Goal: Find contact information: Find contact information

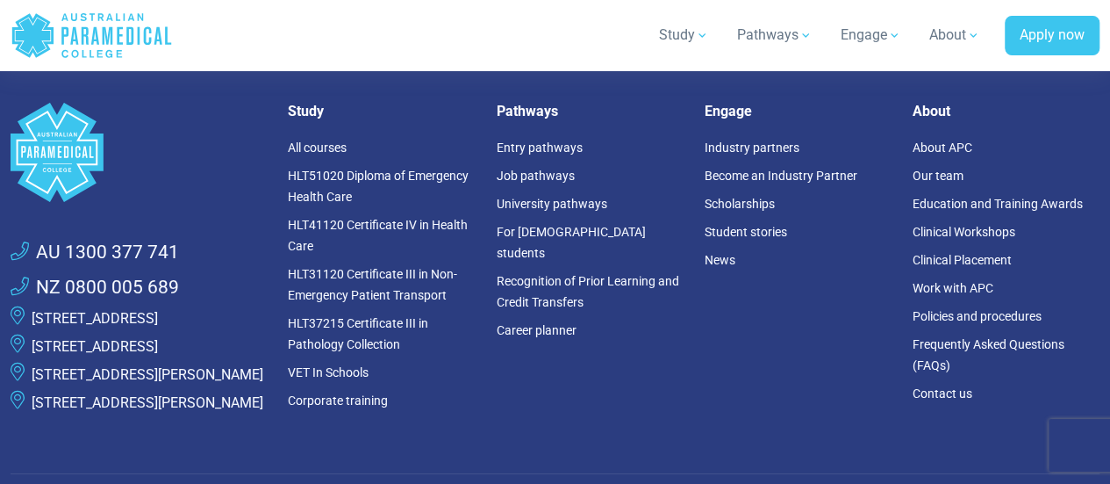
scroll to position [6460, 0]
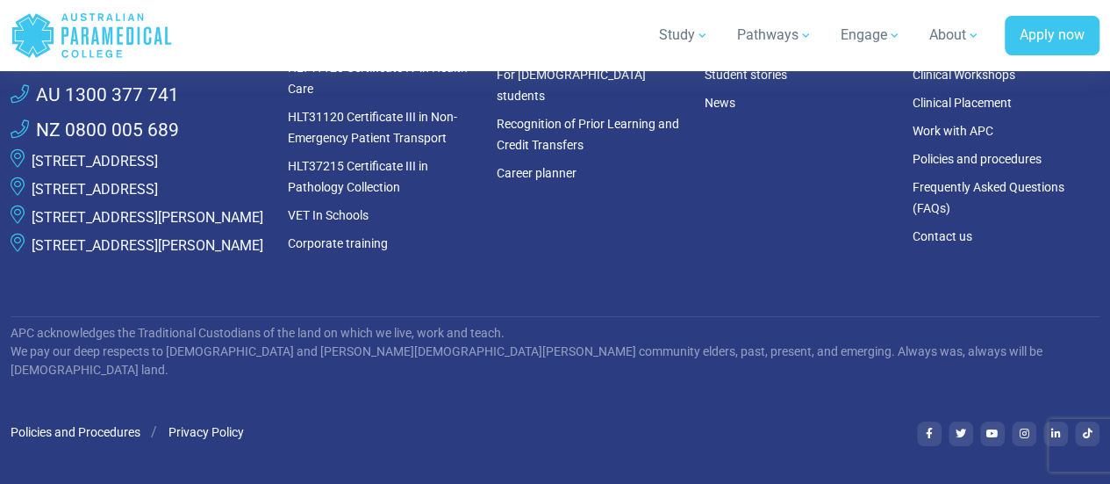
drag, startPoint x: 70, startPoint y: 326, endPoint x: 32, endPoint y: 309, distance: 42.4
click at [32, 256] on p "[STREET_ADDRESS][PERSON_NAME]" at bounding box center [148, 245] width 232 height 21
copy link "[STREET_ADDRESS][PERSON_NAME]"
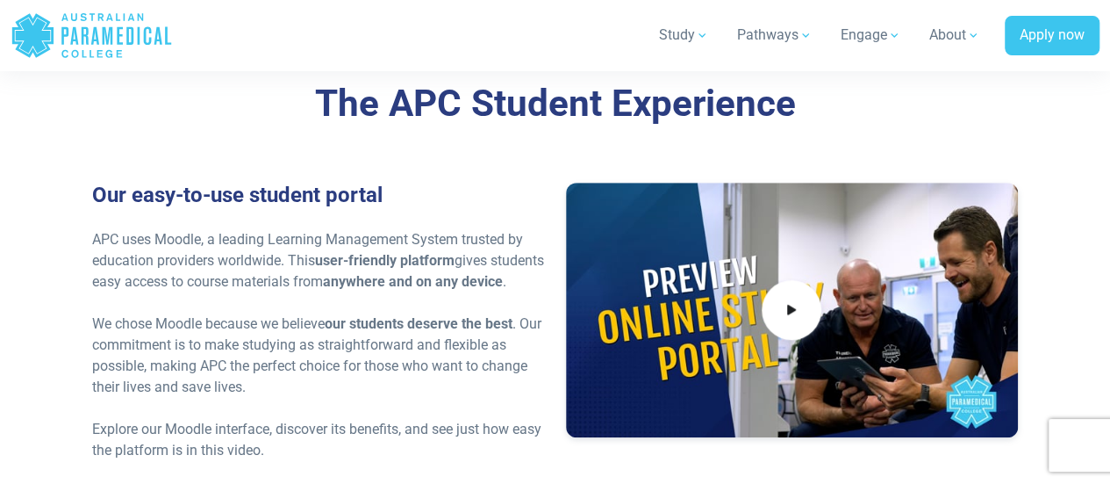
scroll to position [3697, 0]
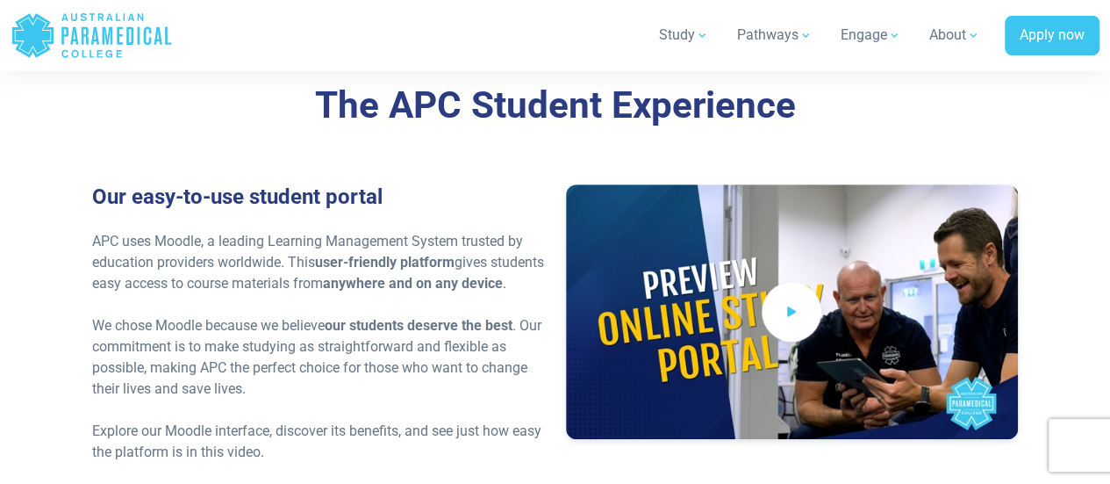
drag, startPoint x: 792, startPoint y: 322, endPoint x: 766, endPoint y: 310, distance: 28.3
click at [766, 310] on span at bounding box center [792, 312] width 60 height 60
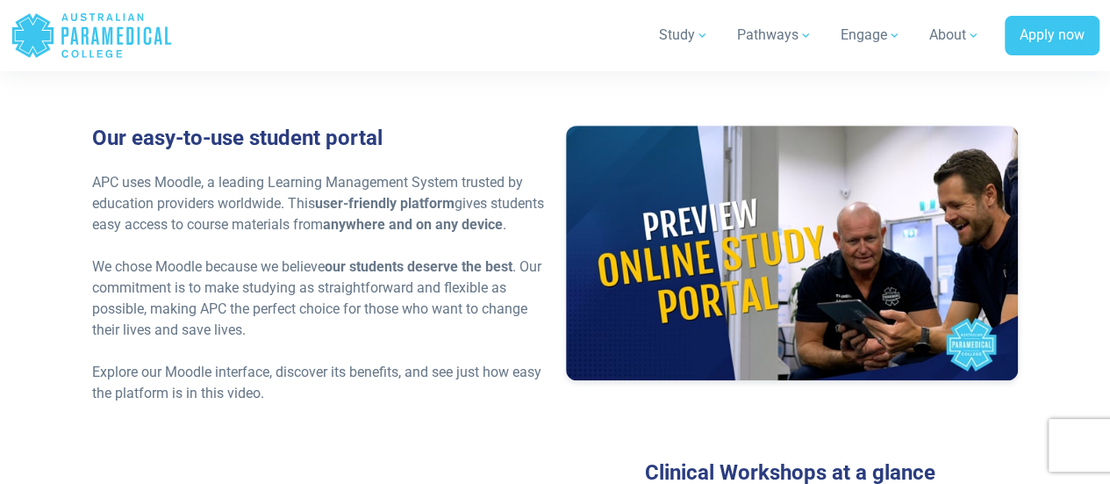
scroll to position [3759, 0]
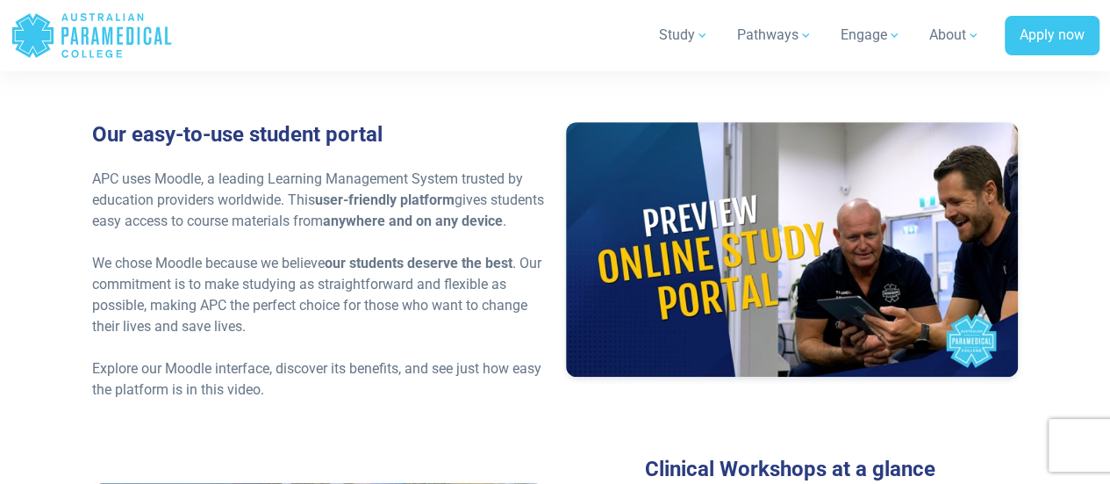
click at [731, 432] on div "Our easy-to-use student portal APC uses Moodle, a leading Learning Management S…" at bounding box center [555, 289] width 947 height 334
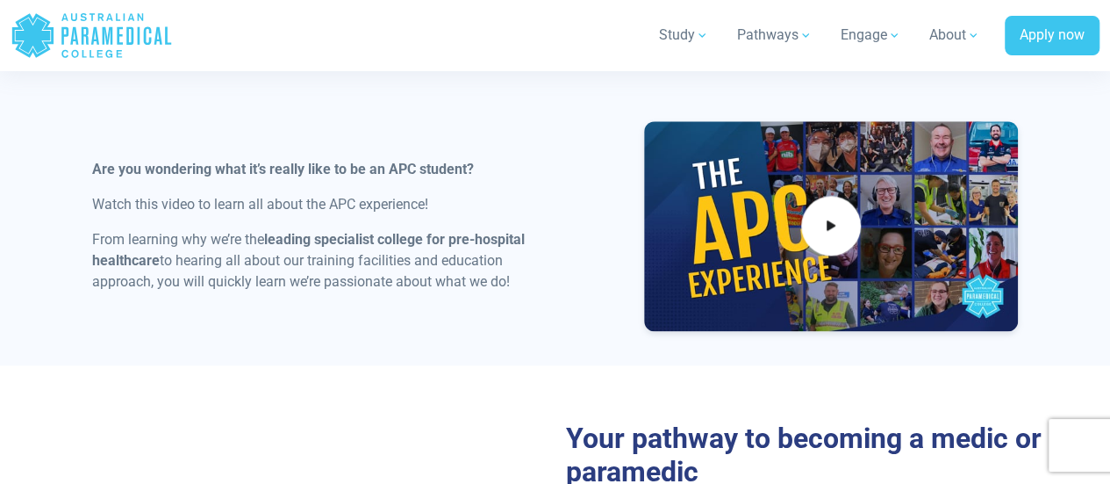
scroll to position [949, 0]
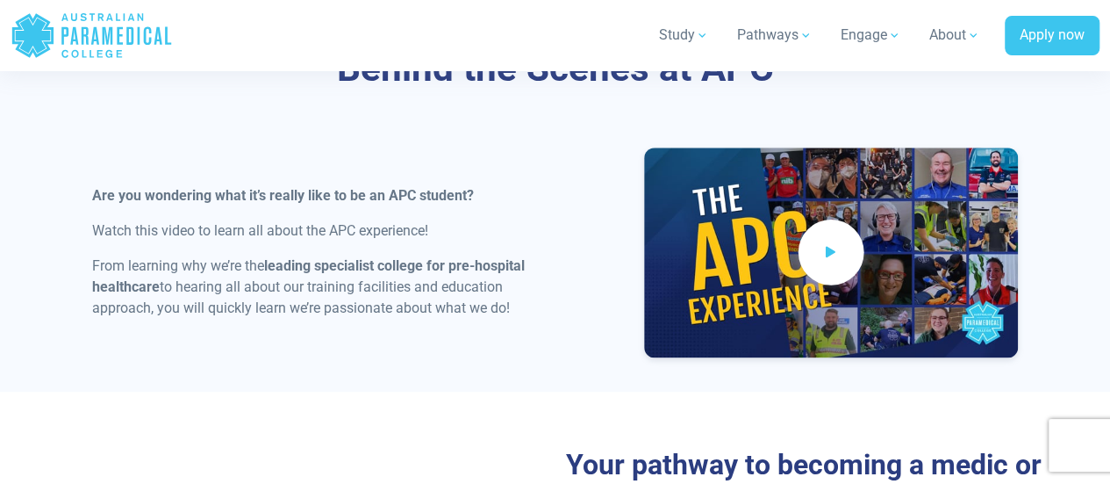
click at [849, 270] on span at bounding box center [832, 252] width 66 height 66
